Goal: Task Accomplishment & Management: Use online tool/utility

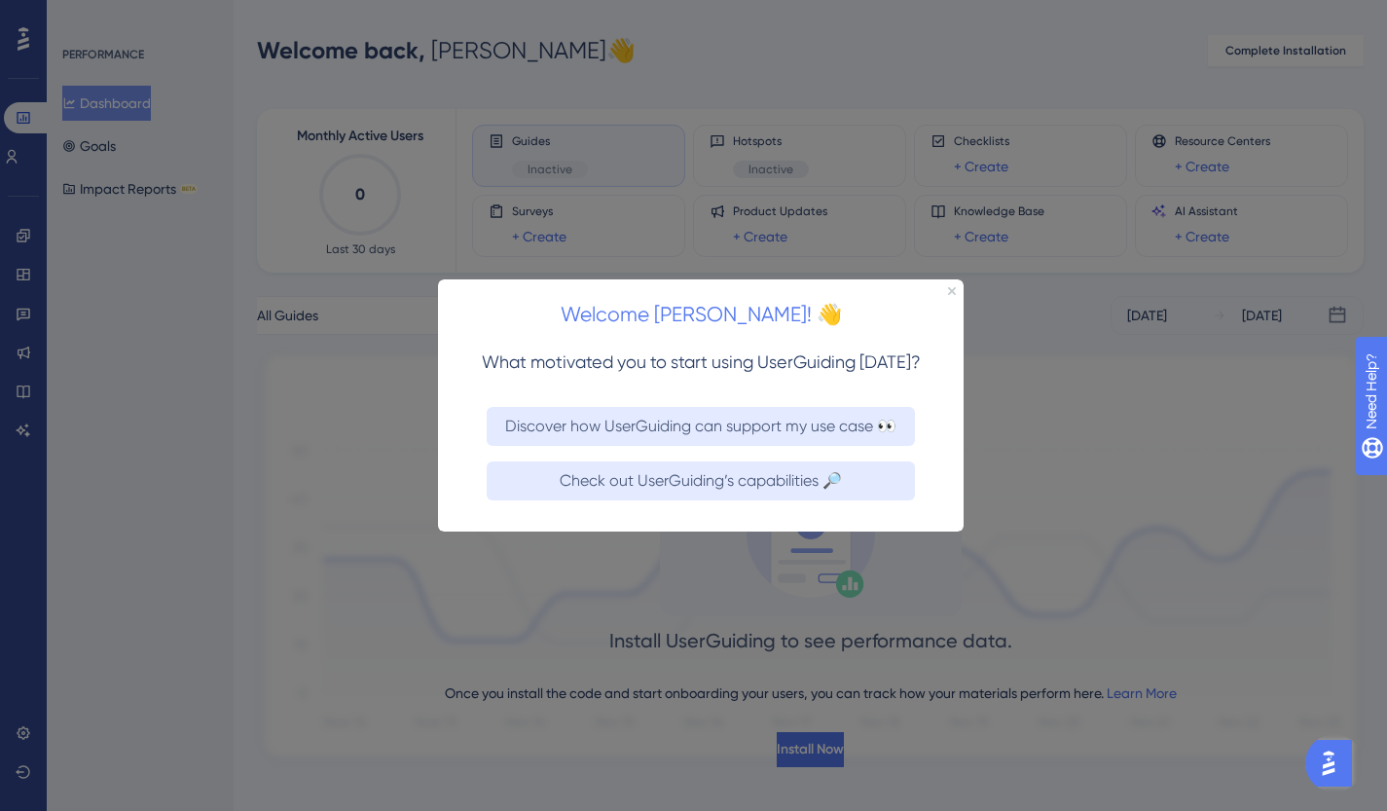
drag, startPoint x: 953, startPoint y: 291, endPoint x: 1447, endPoint y: 536, distance: 551.8
click at [953, 291] on icon "Close Preview" at bounding box center [952, 290] width 8 height 8
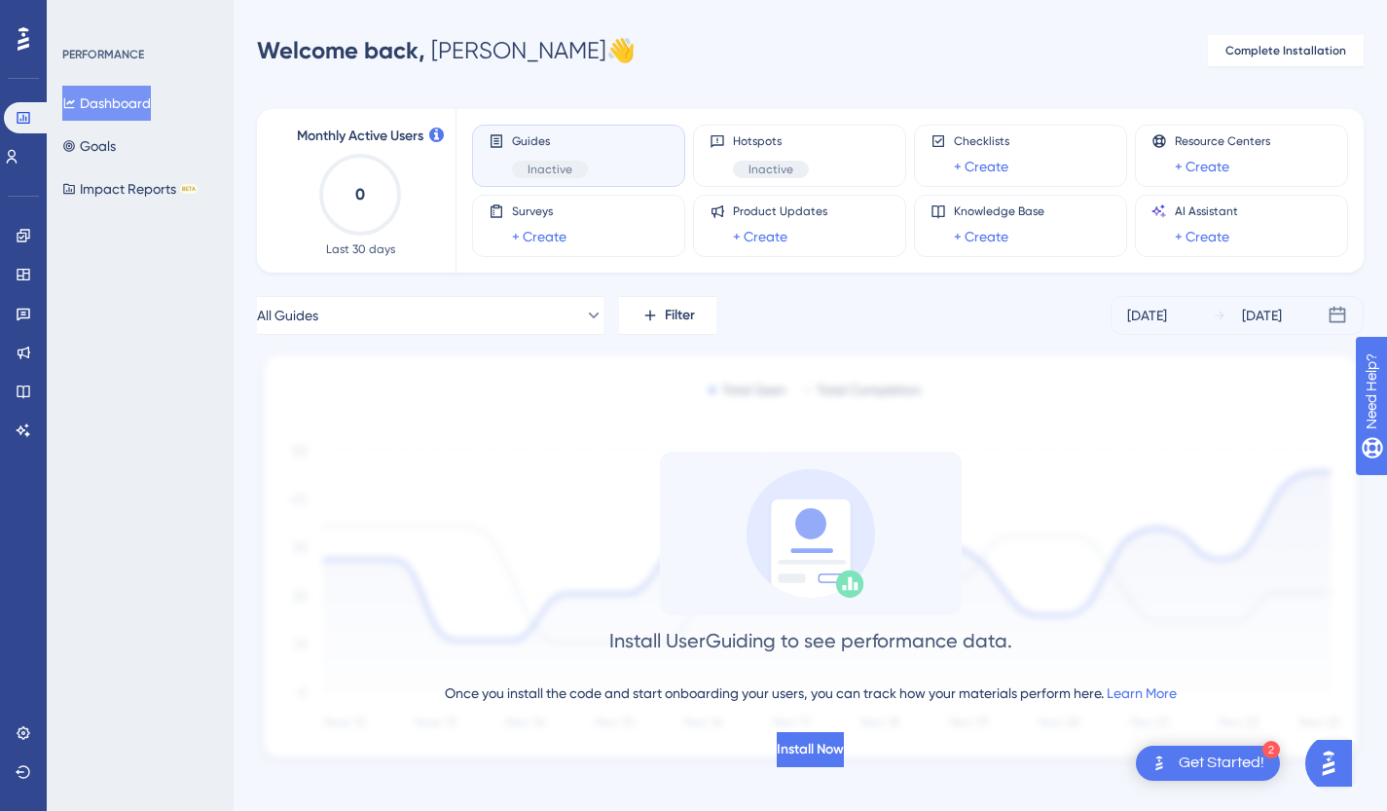
click at [567, 140] on span "Guides" at bounding box center [550, 141] width 76 height 16
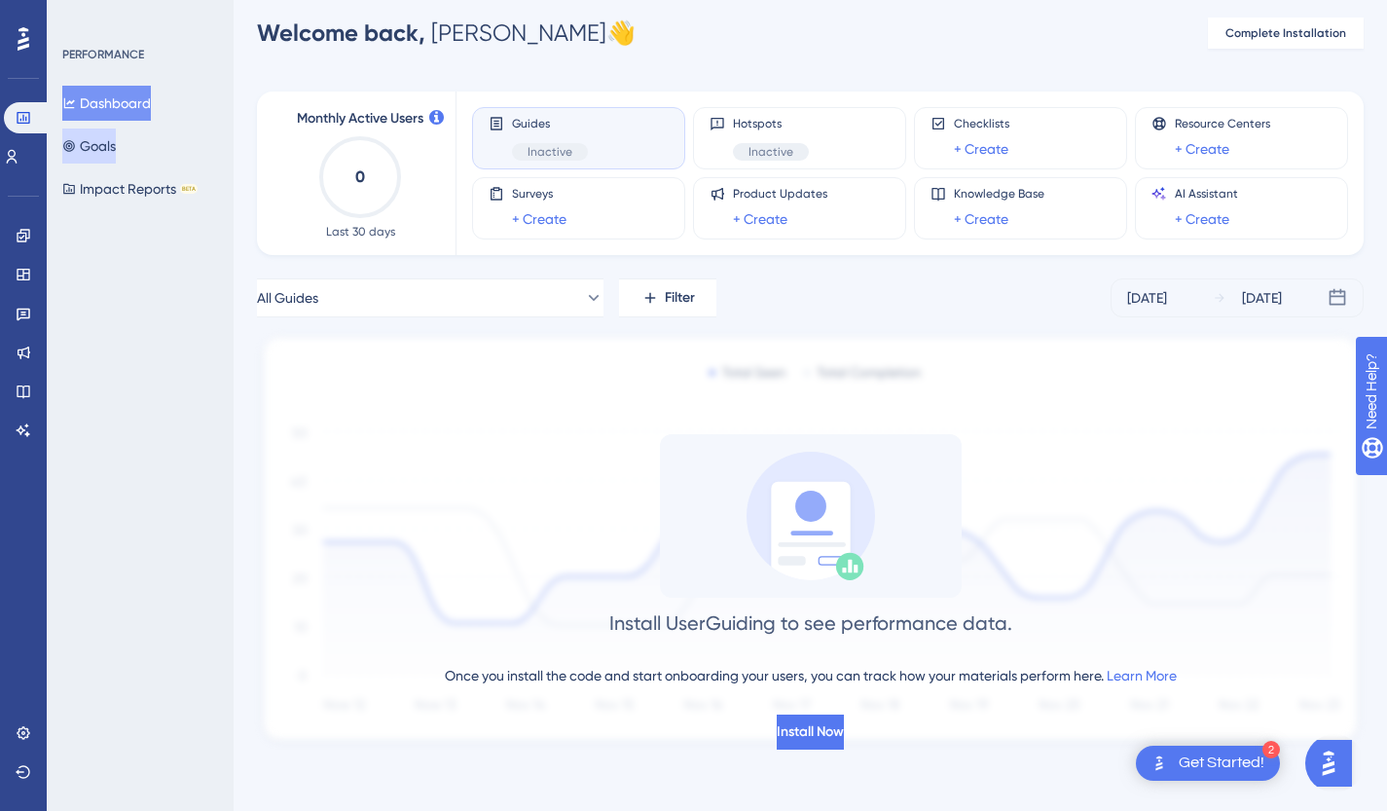
click at [116, 152] on button "Goals" at bounding box center [89, 145] width 54 height 35
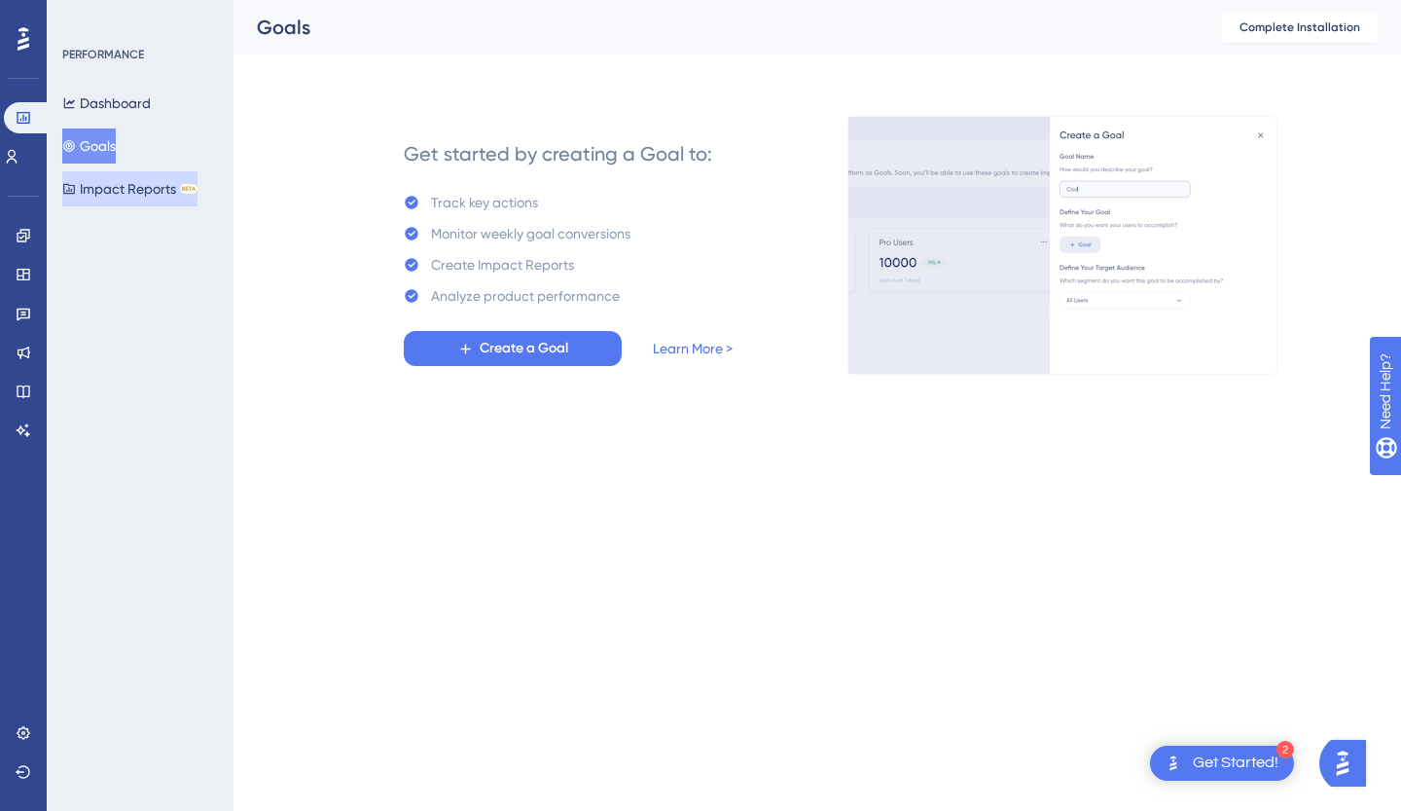
click at [122, 194] on button "Impact Reports BETA" at bounding box center [129, 188] width 135 height 35
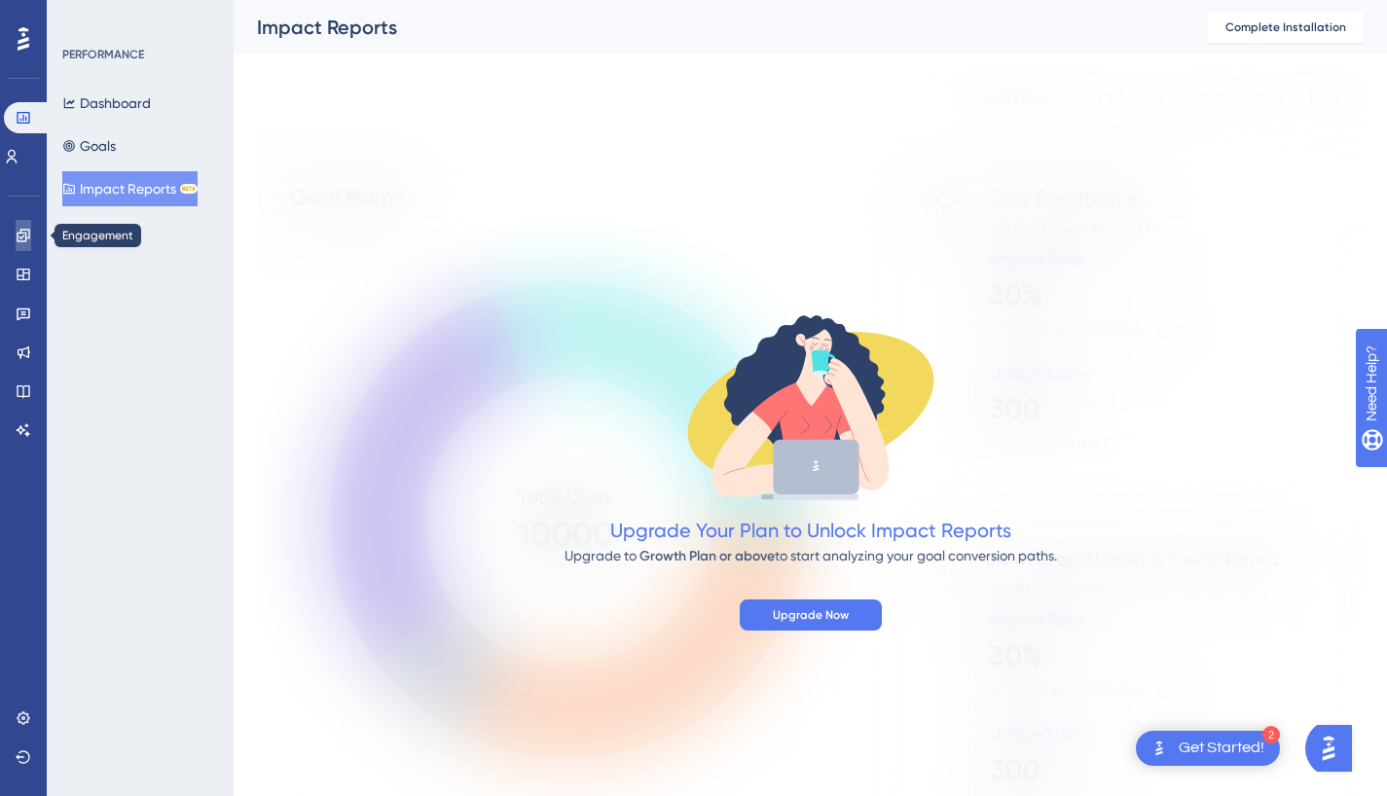
click at [29, 226] on link at bounding box center [24, 235] width 16 height 31
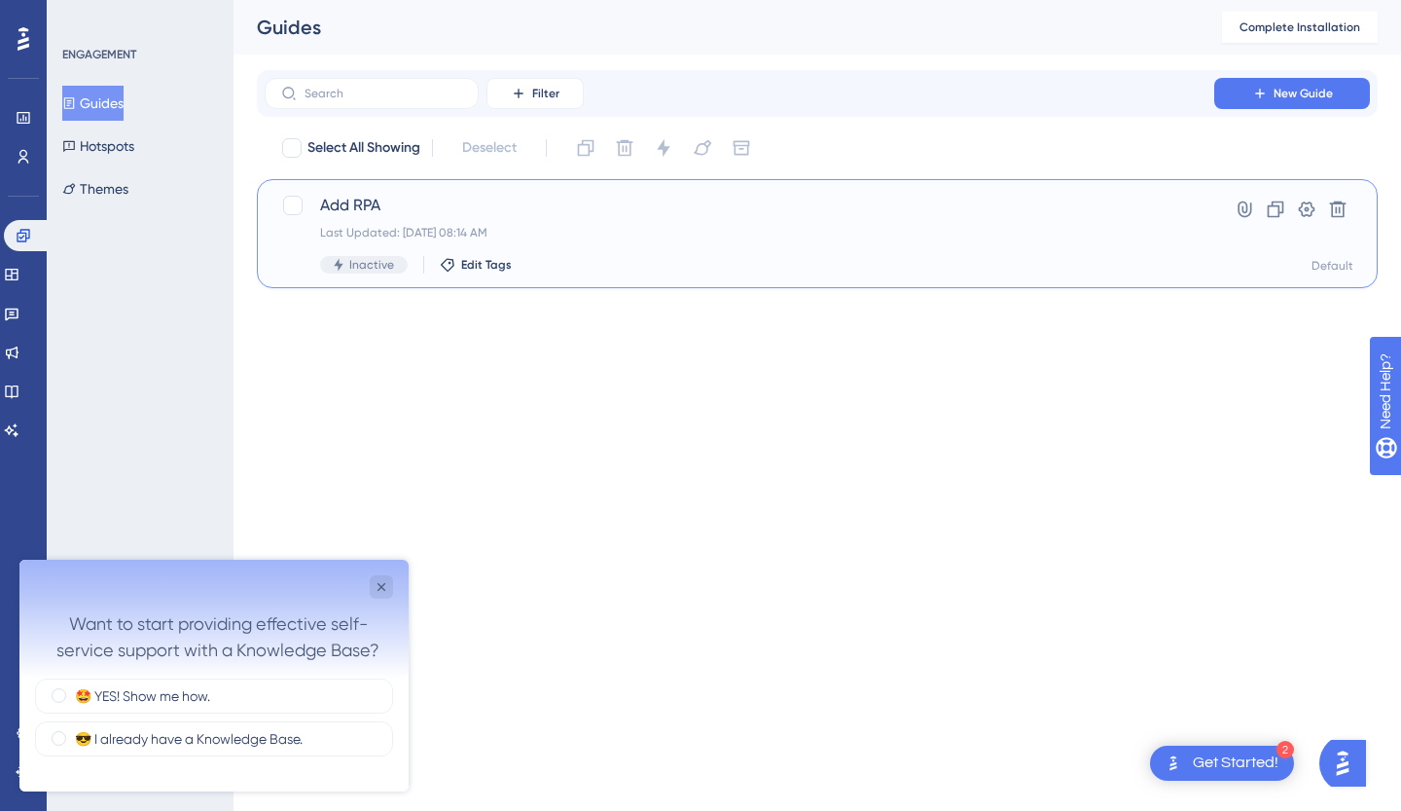
click at [353, 200] on span "Add RPA" at bounding box center [739, 205] width 839 height 23
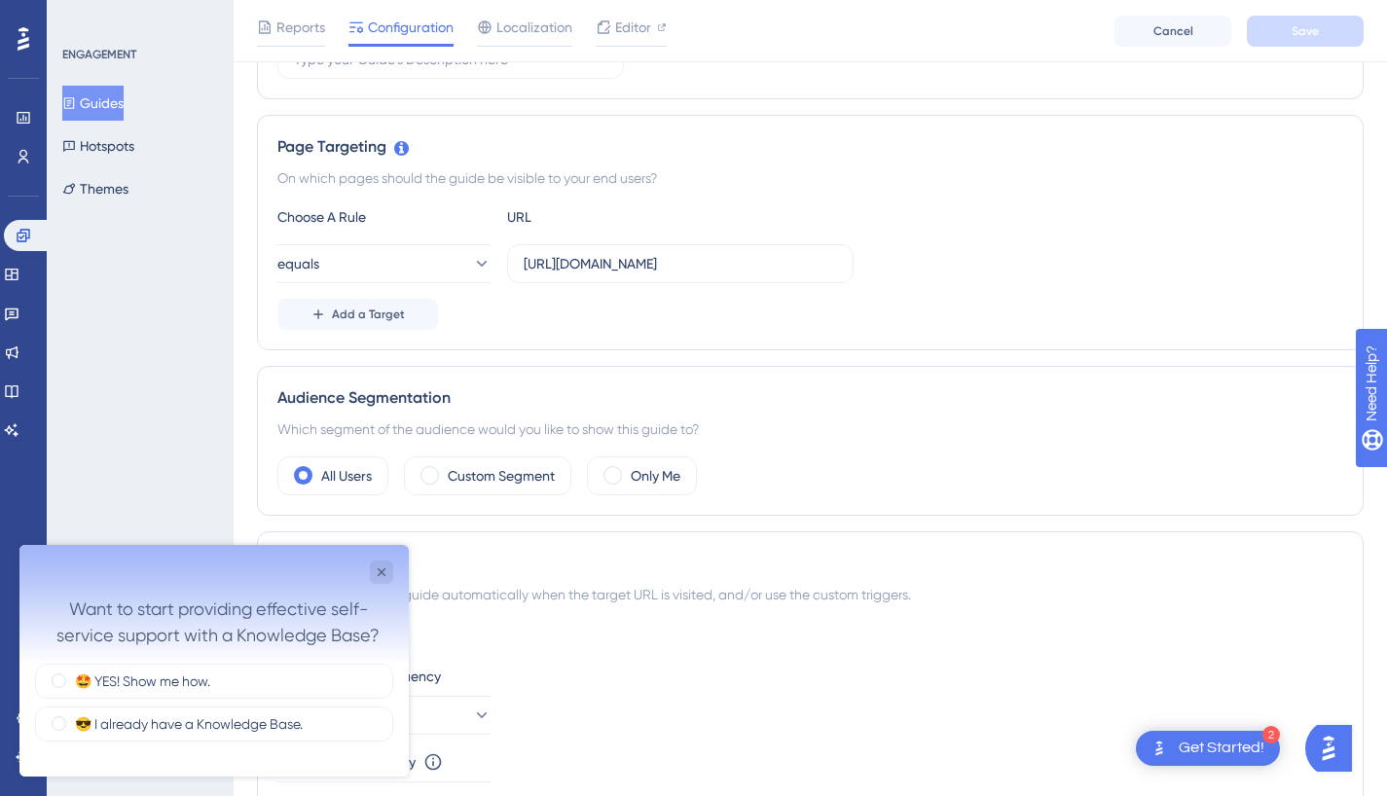
scroll to position [487, 0]
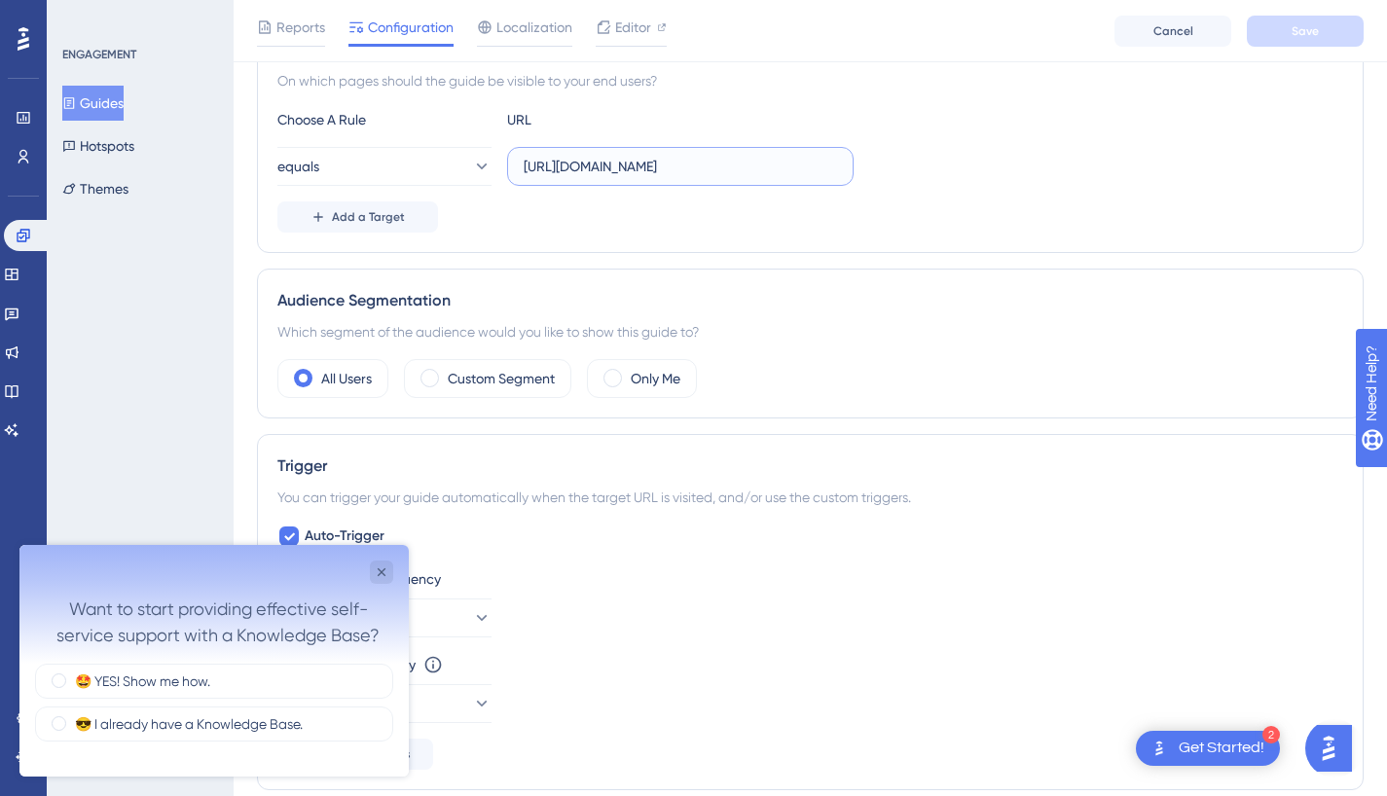
drag, startPoint x: 828, startPoint y: 162, endPoint x: 815, endPoint y: 167, distance: 13.9
click at [815, 167] on input "[URL][DOMAIN_NAME]" at bounding box center [680, 166] width 313 height 21
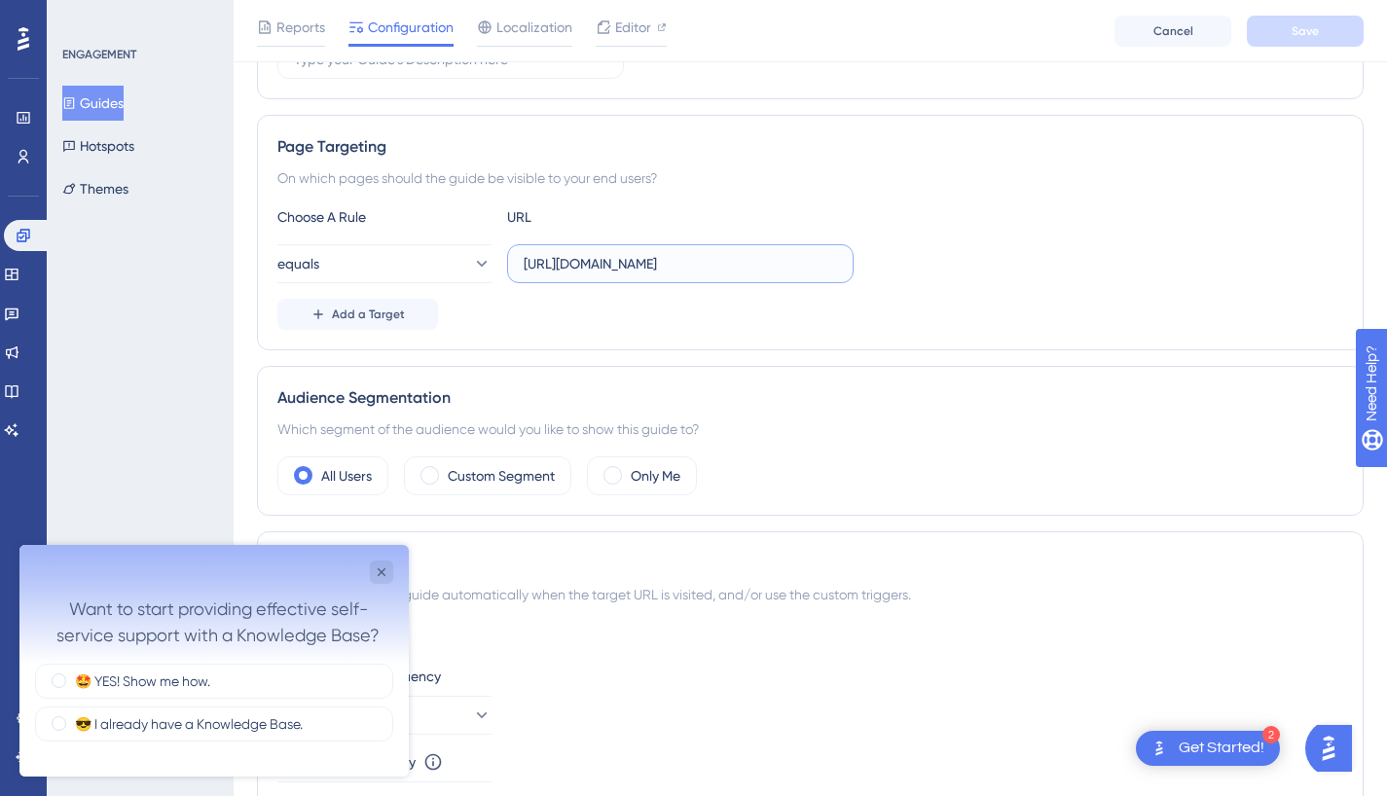
scroll to position [389, 0]
click at [380, 572] on icon "Close survey" at bounding box center [382, 572] width 16 height 16
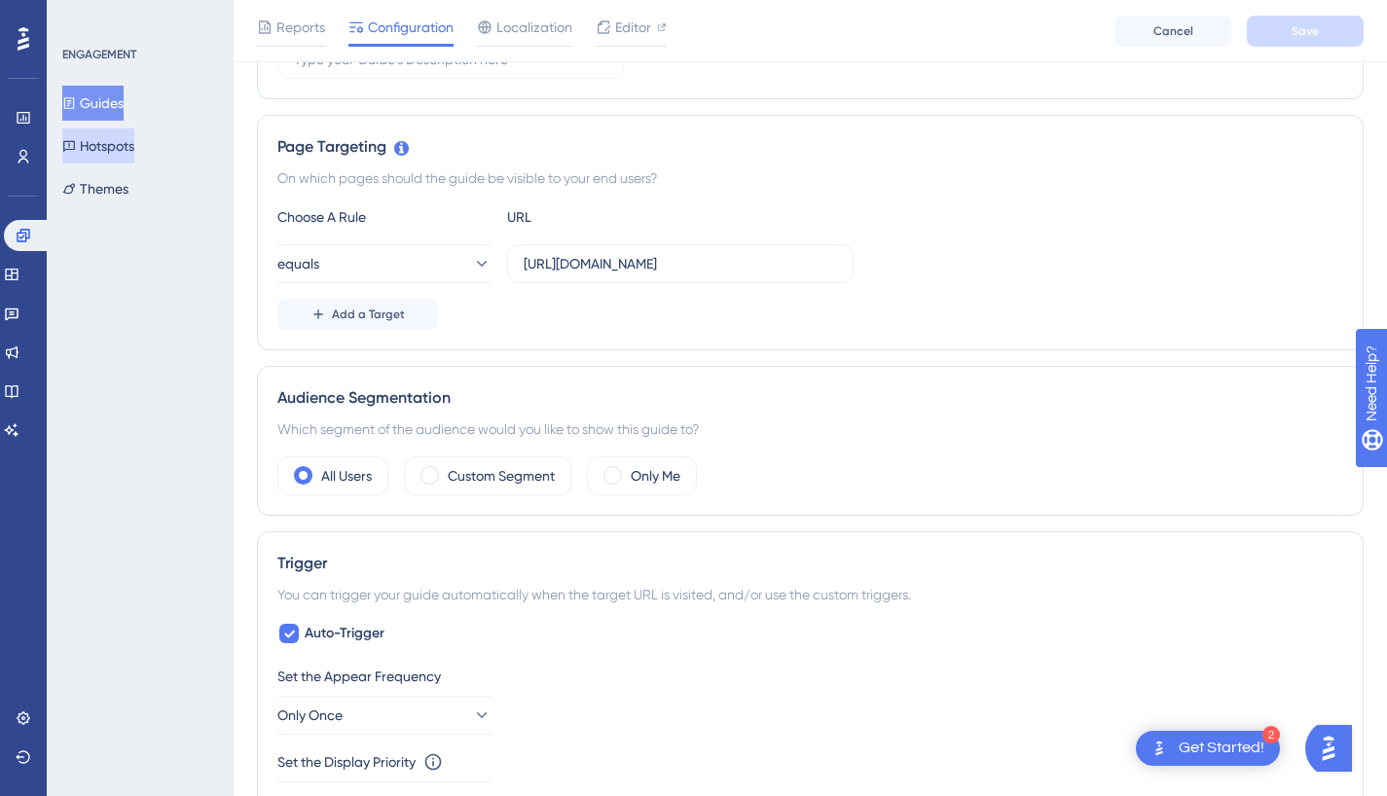
click at [114, 161] on button "Hotspots" at bounding box center [98, 145] width 72 height 35
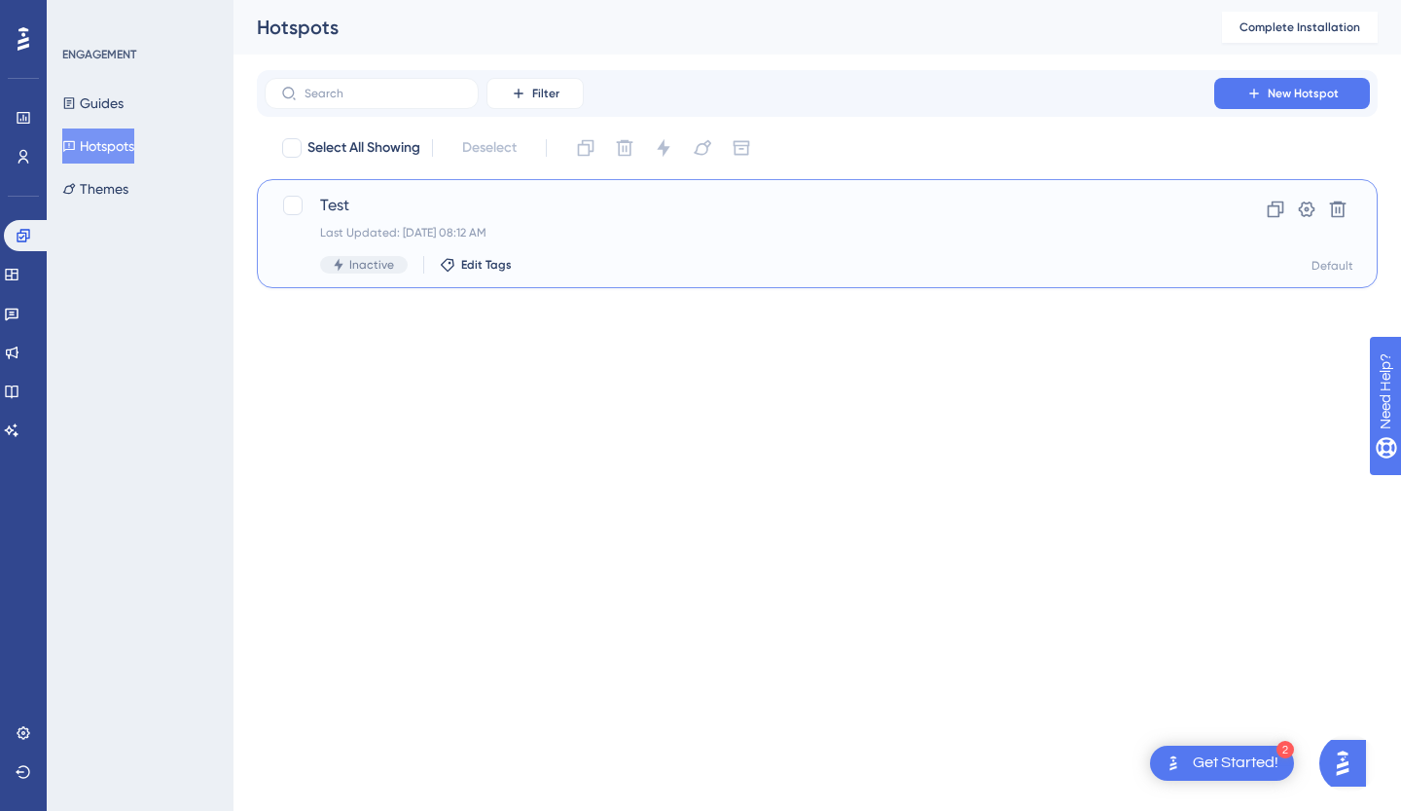
click at [347, 205] on span "Test" at bounding box center [739, 205] width 839 height 23
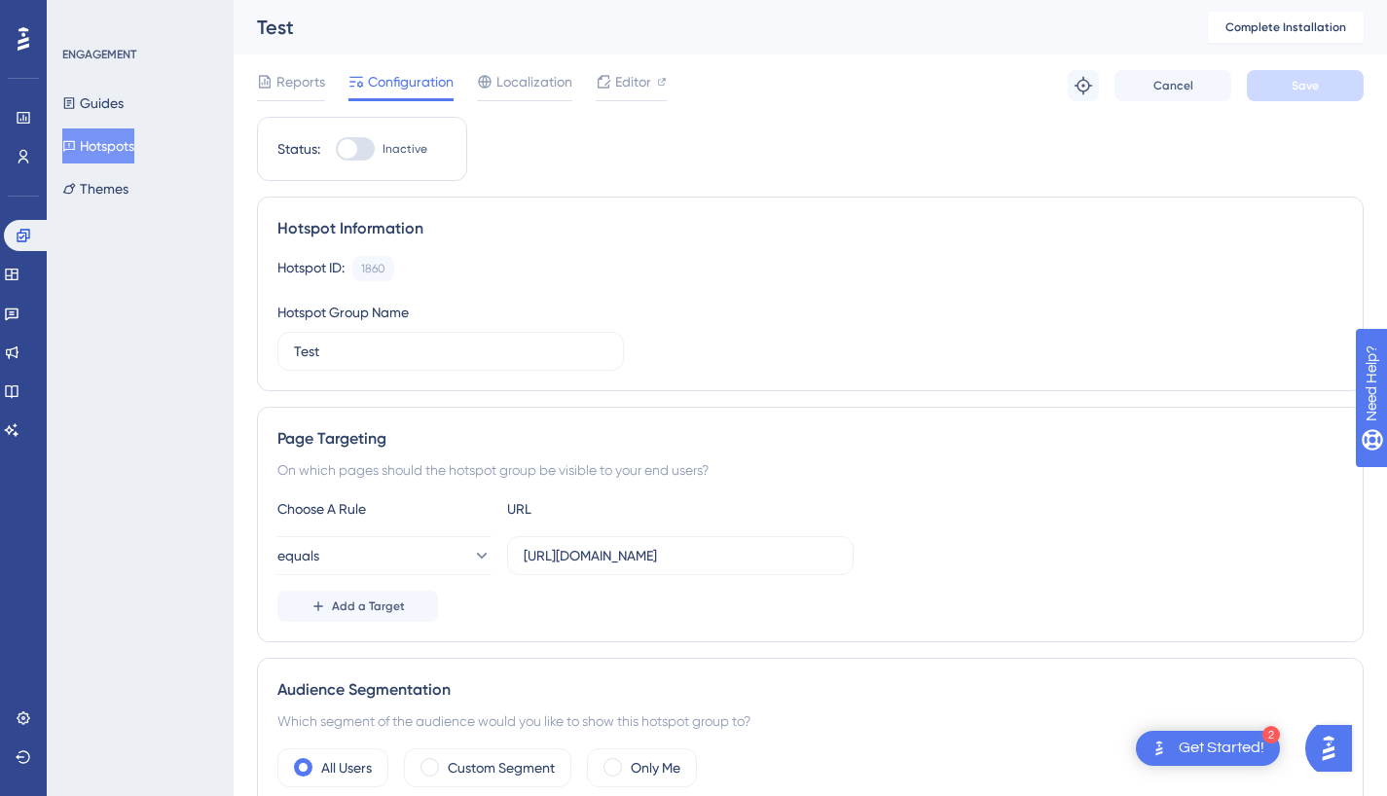
click at [515, 83] on span "Localization" at bounding box center [534, 81] width 76 height 23
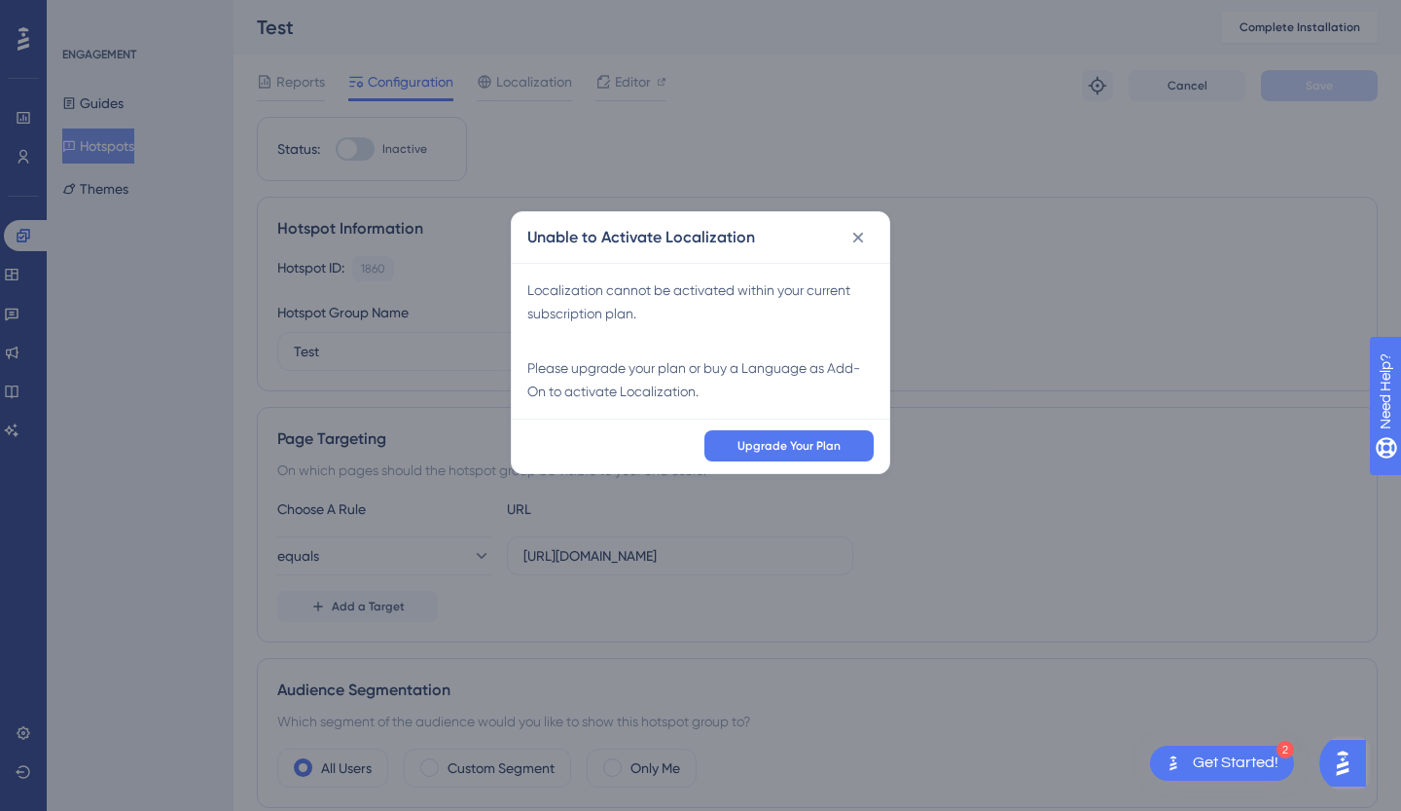
click at [864, 235] on icon at bounding box center [858, 237] width 19 height 19
